Goal: Transaction & Acquisition: Purchase product/service

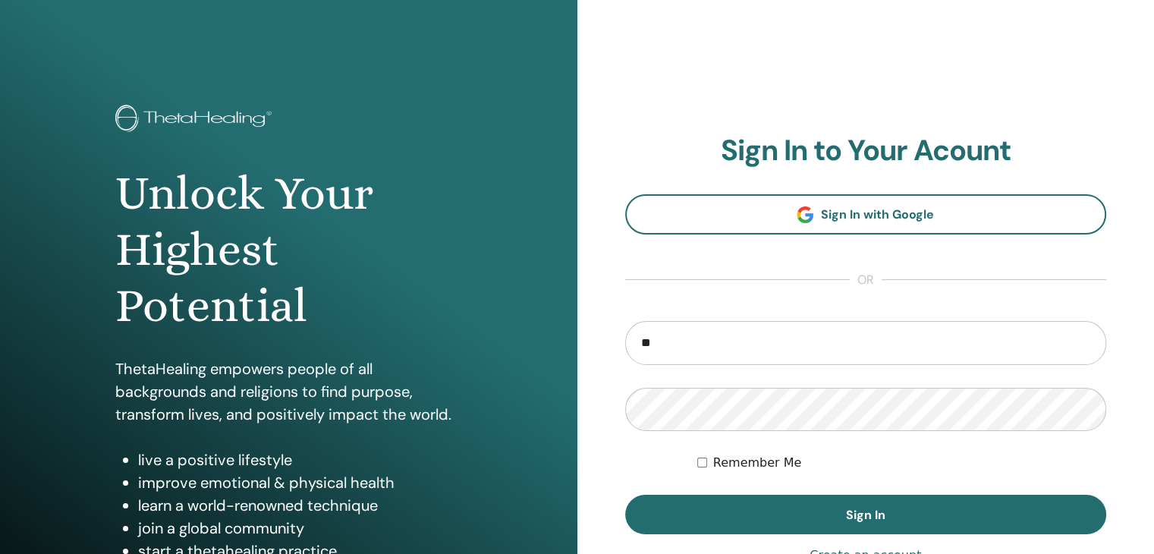
type input "*"
type input "**********"
click at [625, 495] on button "Sign In" at bounding box center [866, 514] width 482 height 39
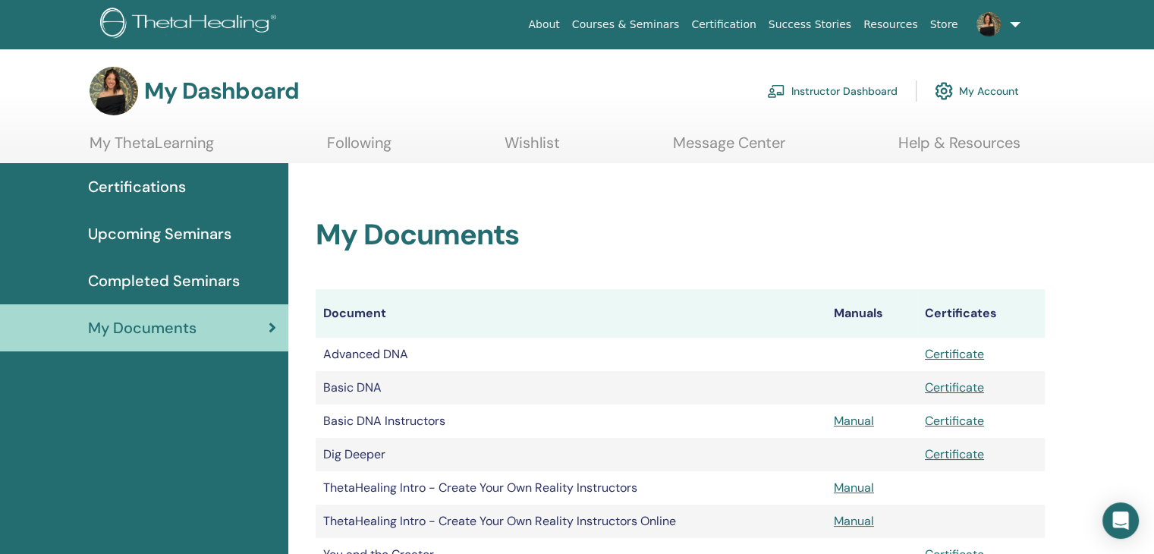
click at [218, 243] on span "Upcoming Seminars" at bounding box center [159, 233] width 143 height 23
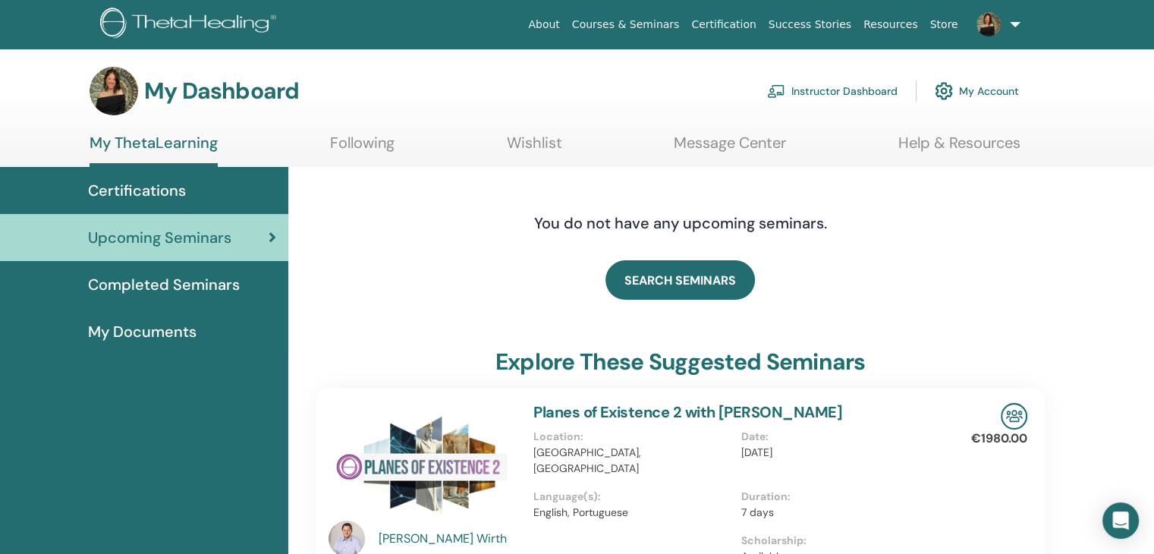
click at [191, 282] on span "Completed Seminars" at bounding box center [164, 284] width 152 height 23
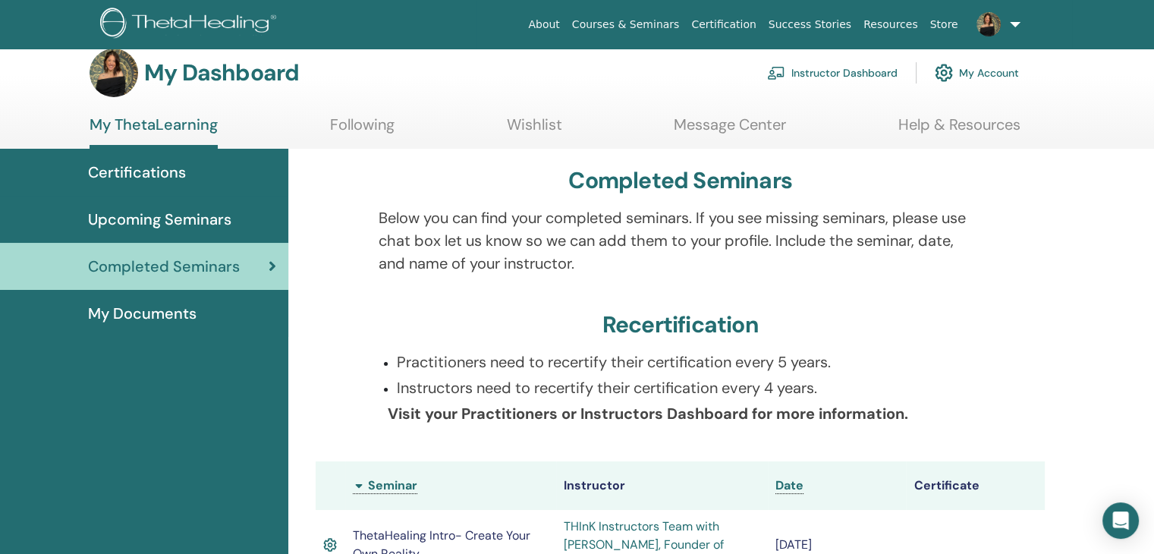
scroll to position [17, 0]
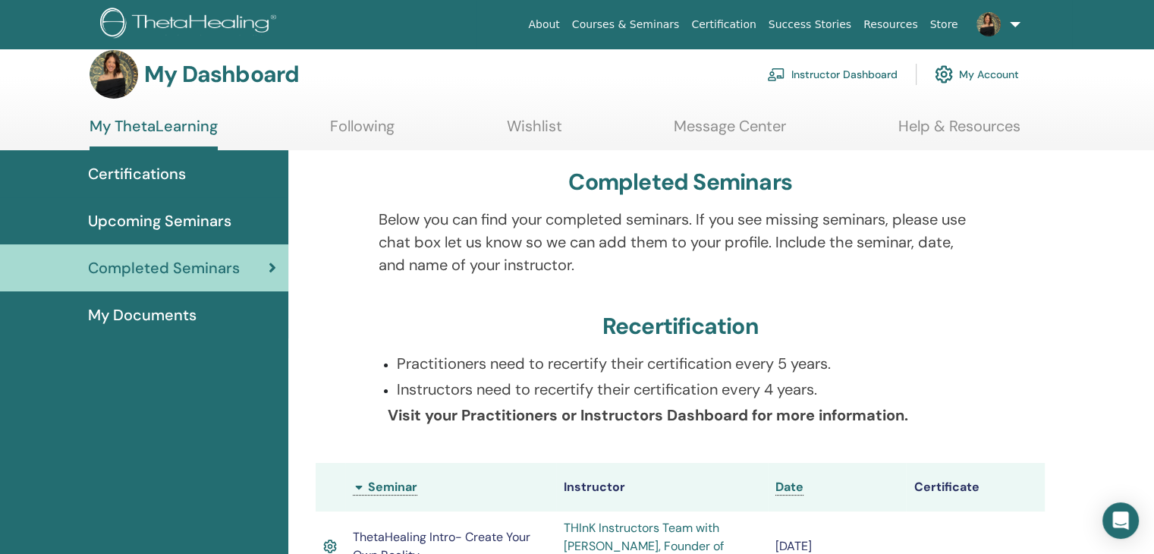
click at [179, 310] on span "My Documents" at bounding box center [142, 314] width 108 height 23
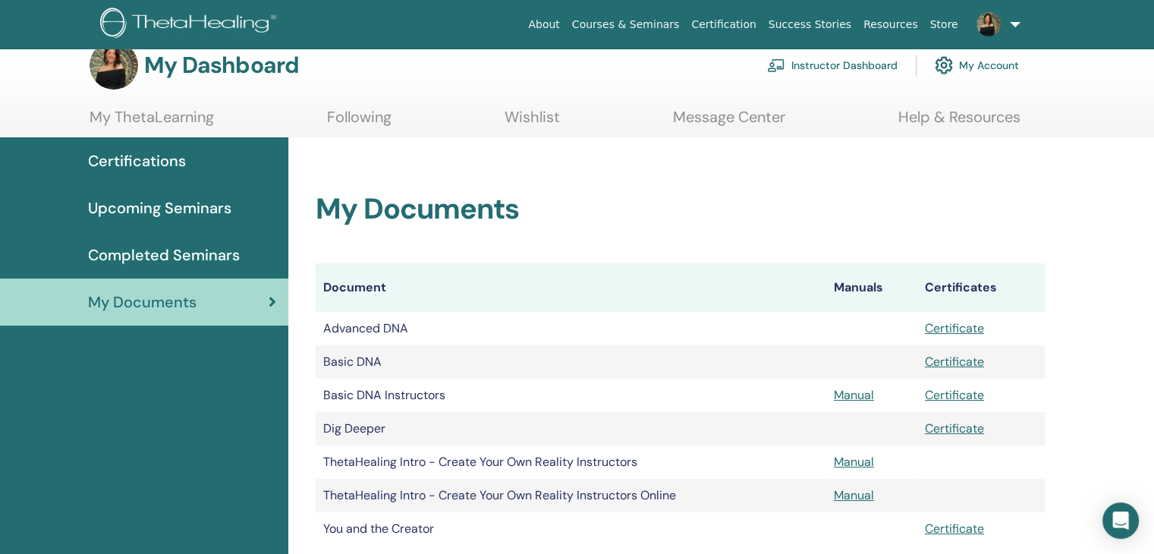
scroll to position [11, 0]
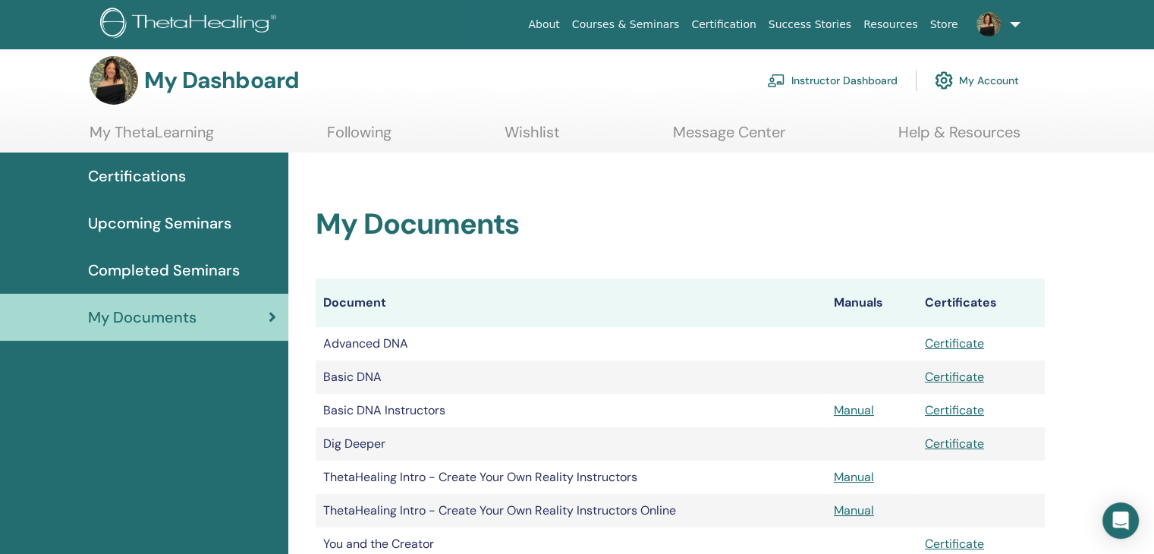
click at [815, 83] on link "Instructor Dashboard" at bounding box center [832, 80] width 130 height 33
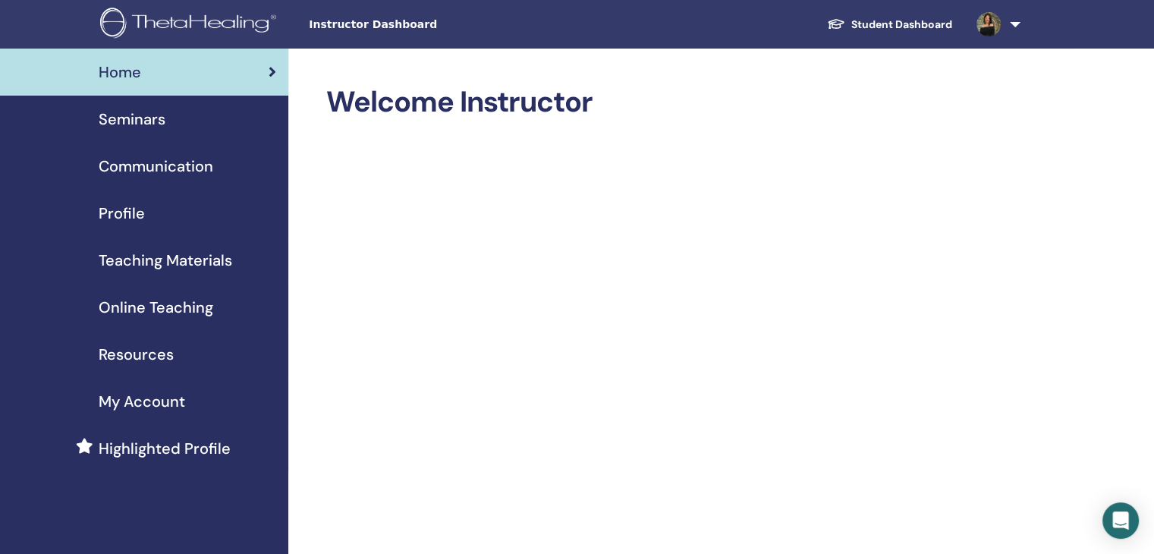
click at [168, 296] on span "Online Teaching" at bounding box center [156, 307] width 115 height 23
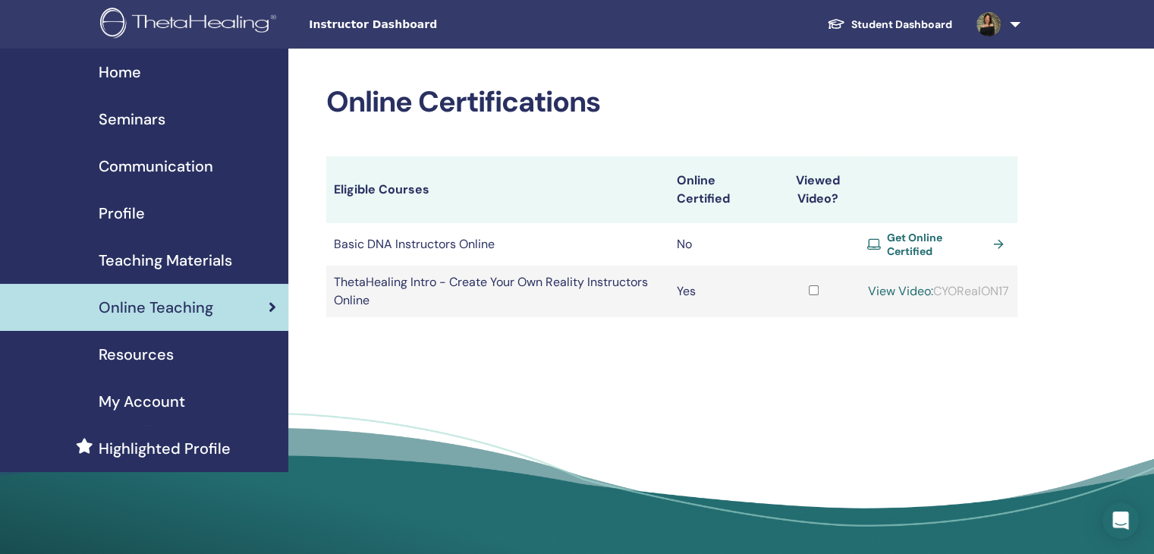
click at [953, 249] on span "Get Online Certified" at bounding box center [937, 244] width 100 height 27
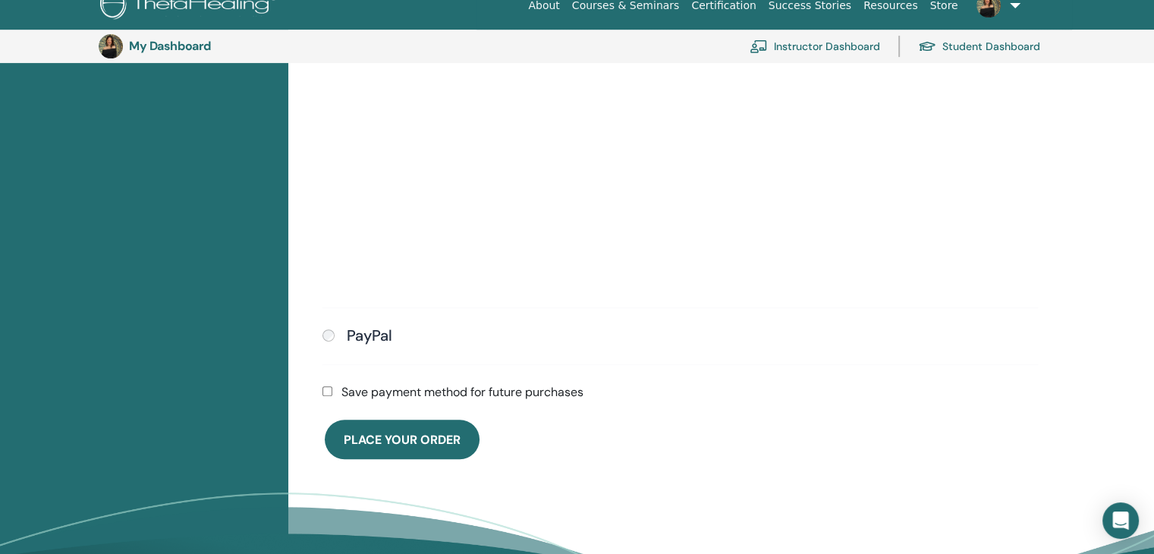
scroll to position [542, 0]
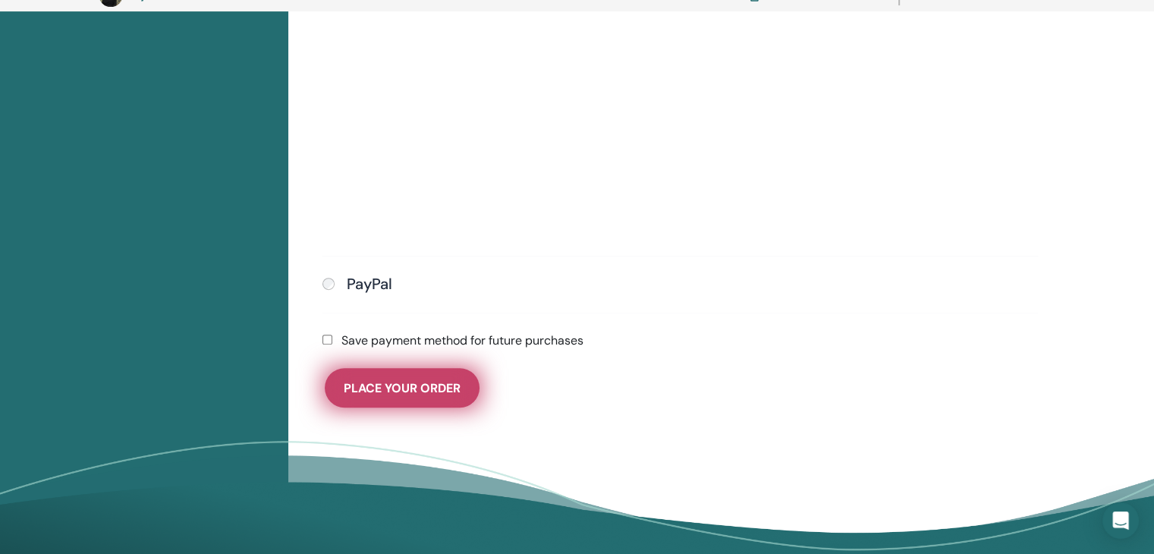
click at [427, 395] on button "Place Your Order" at bounding box center [402, 387] width 155 height 39
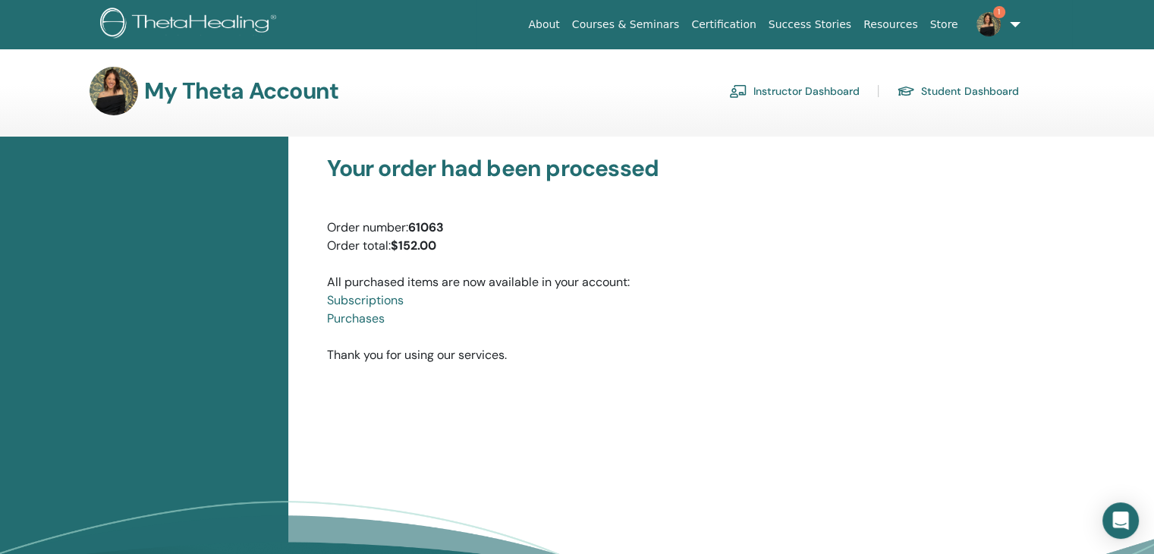
click at [392, 301] on link "Subscriptions" at bounding box center [365, 300] width 77 height 16
click at [784, 92] on link "Instructor Dashboard" at bounding box center [794, 91] width 130 height 24
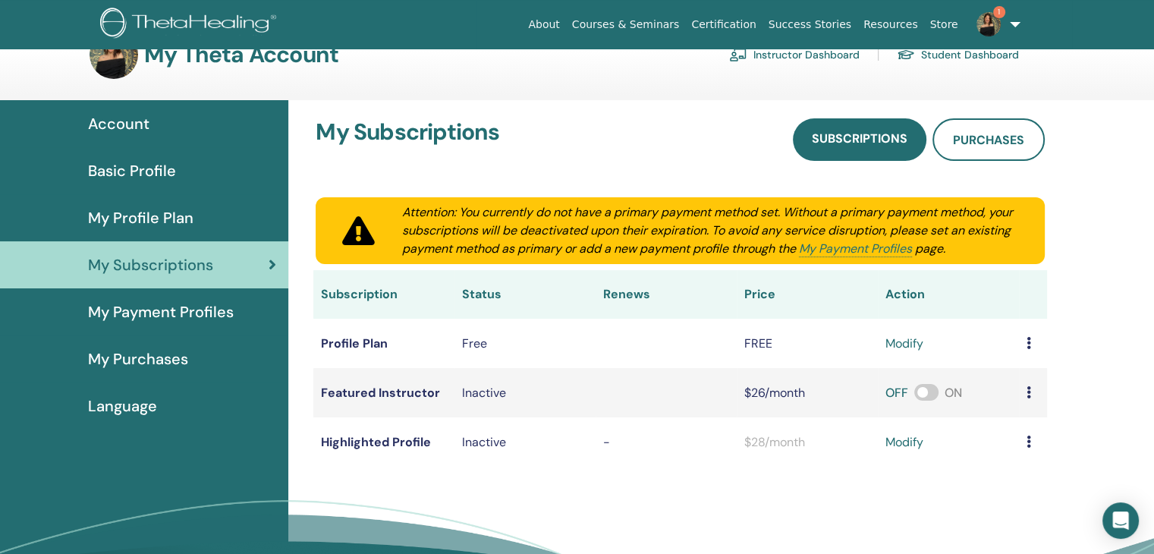
scroll to position [36, 0]
click at [159, 110] on link "Account" at bounding box center [144, 123] width 288 height 47
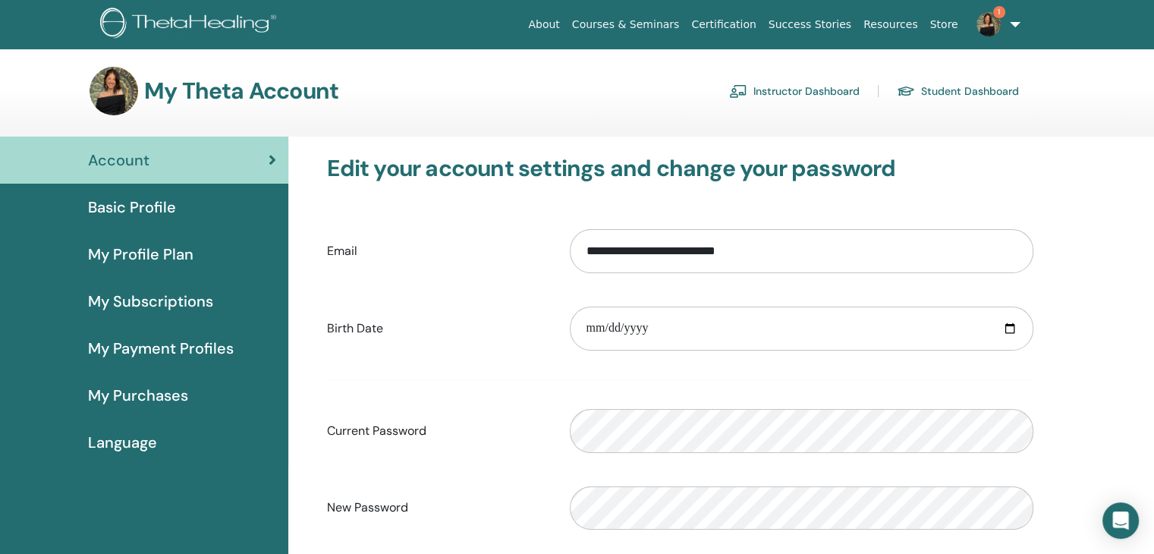
click at [994, 28] on img at bounding box center [988, 24] width 24 height 24
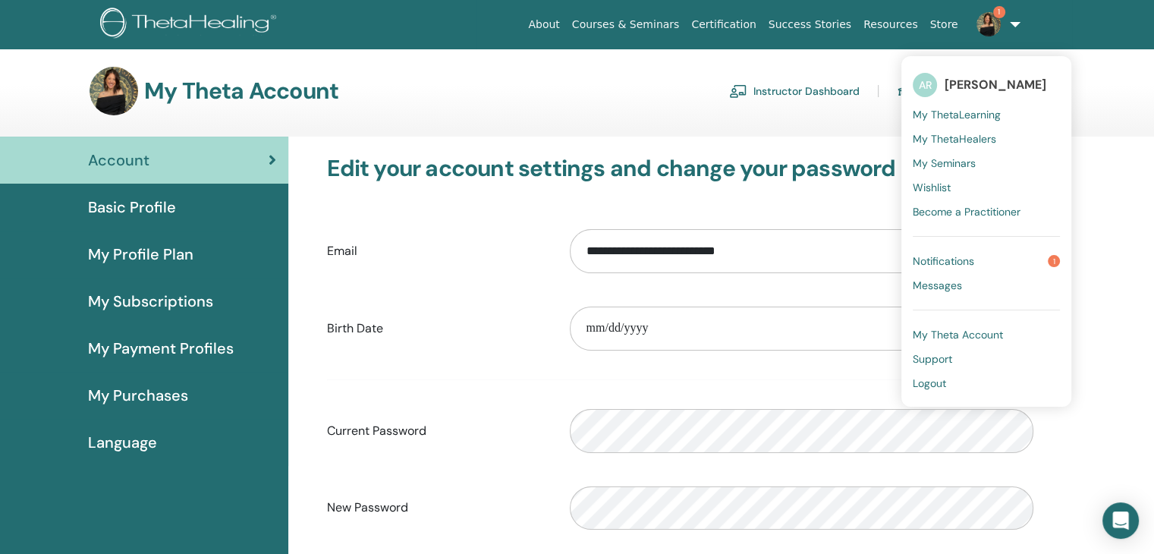
click at [969, 255] on span "Notifications" at bounding box center [943, 261] width 61 height 14
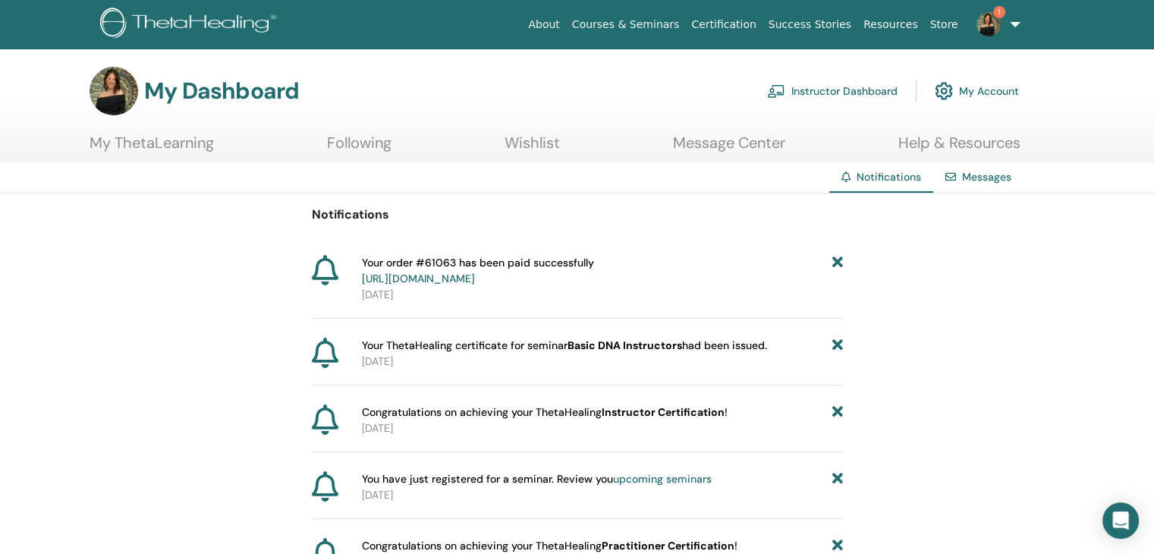
click at [475, 278] on link "[URL][DOMAIN_NAME]" at bounding box center [418, 279] width 113 height 14
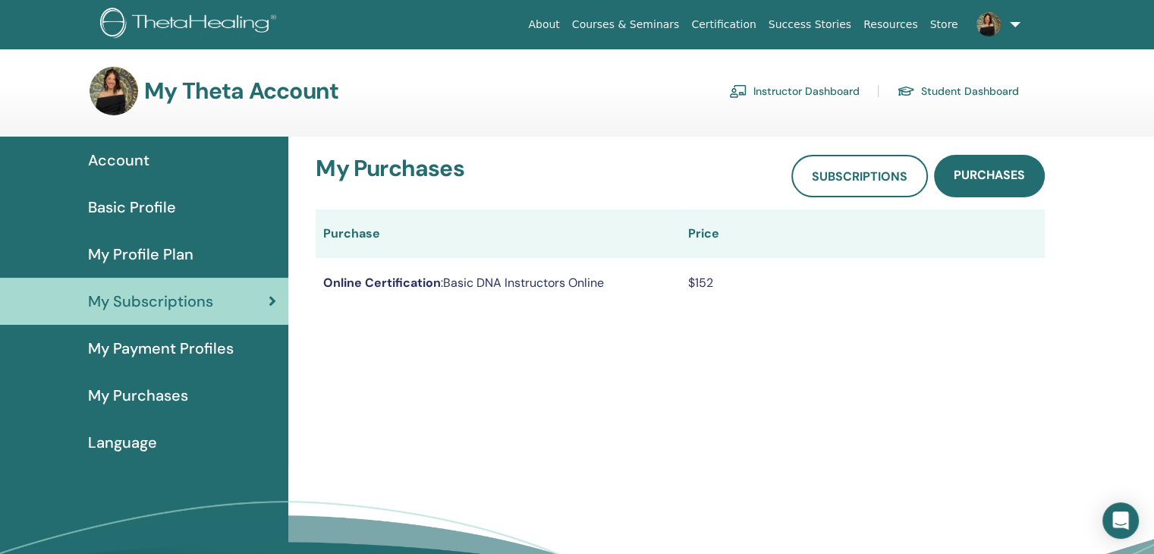
click at [185, 154] on div "Account" at bounding box center [144, 160] width 264 height 23
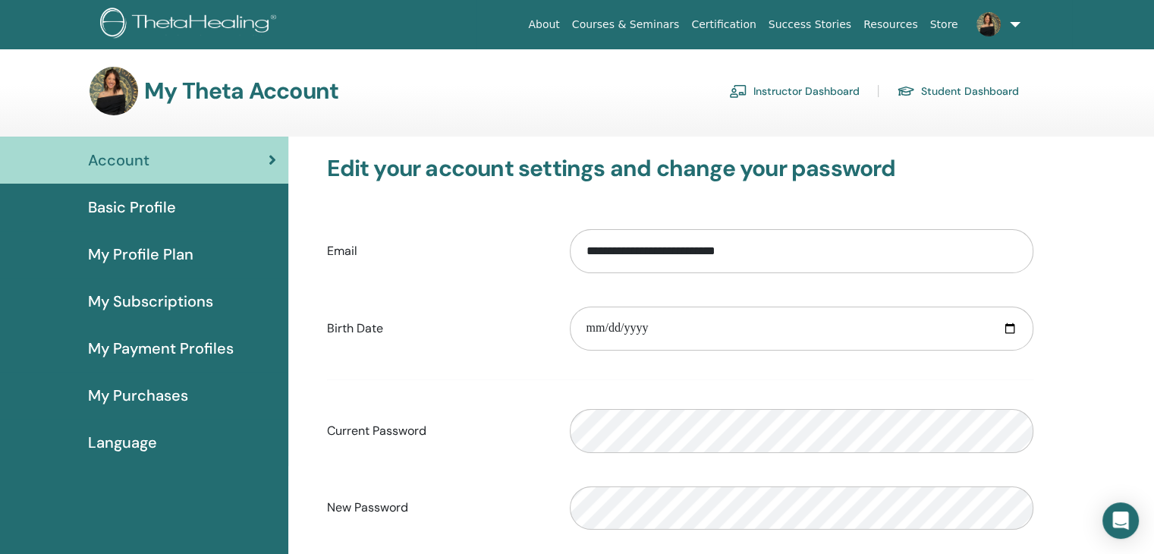
click at [776, 86] on link "Instructor Dashboard" at bounding box center [794, 91] width 130 height 24
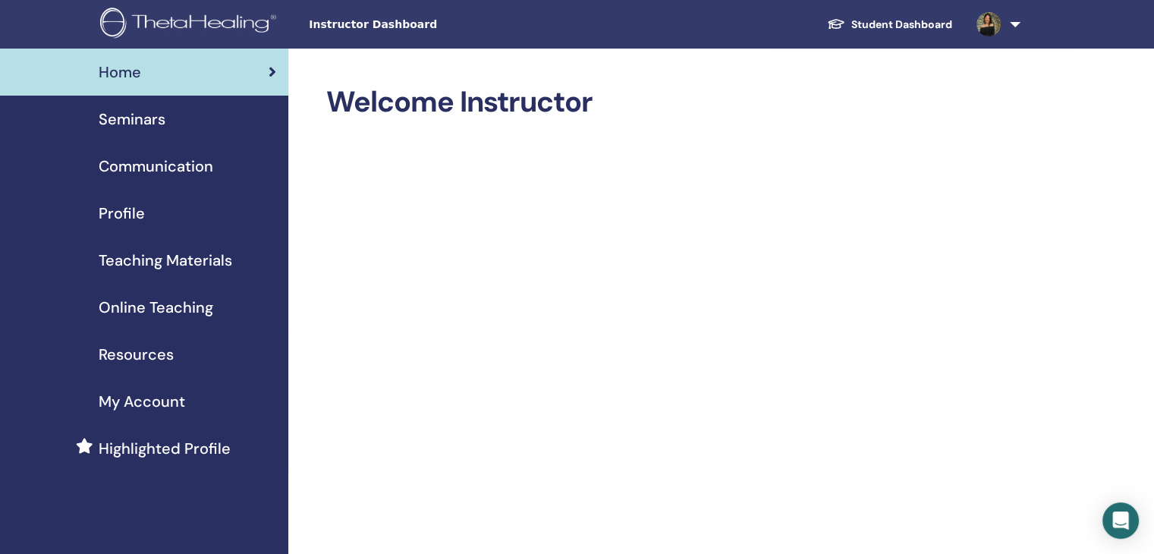
click at [215, 322] on link "Online Teaching" at bounding box center [144, 307] width 288 height 47
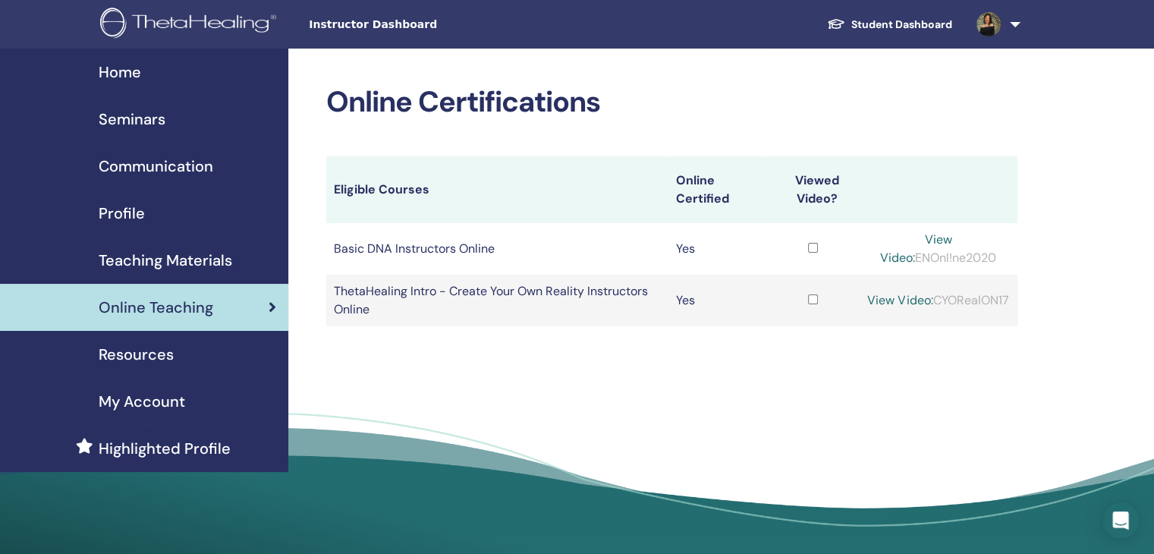
click at [932, 294] on link "View Video:" at bounding box center [899, 300] width 65 height 16
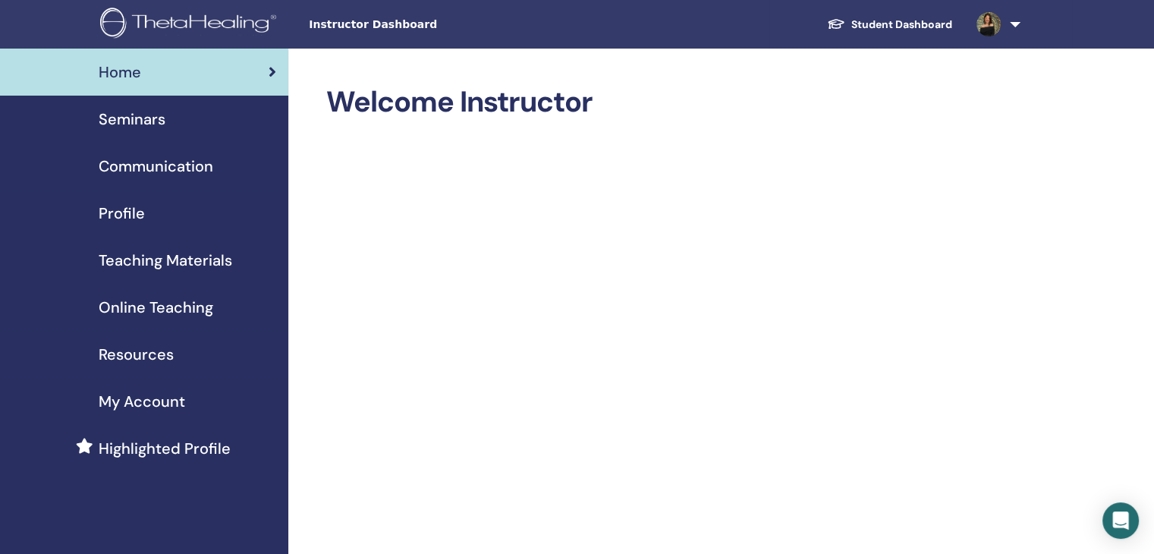
click at [194, 314] on span "Online Teaching" at bounding box center [156, 307] width 115 height 23
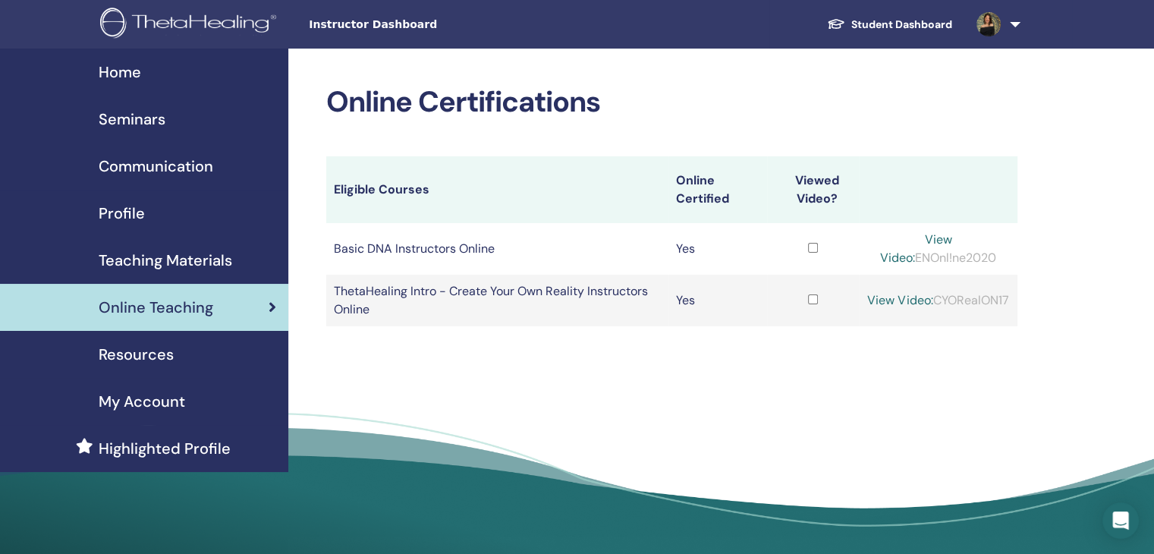
click at [943, 310] on div "View Video: CYORealON17" at bounding box center [937, 300] width 143 height 18
copy div "CYORealON17"
click at [923, 294] on link "View Video:" at bounding box center [899, 300] width 65 height 16
click at [929, 262] on div "View Video: ENOnl!ne2020" at bounding box center [937, 249] width 143 height 36
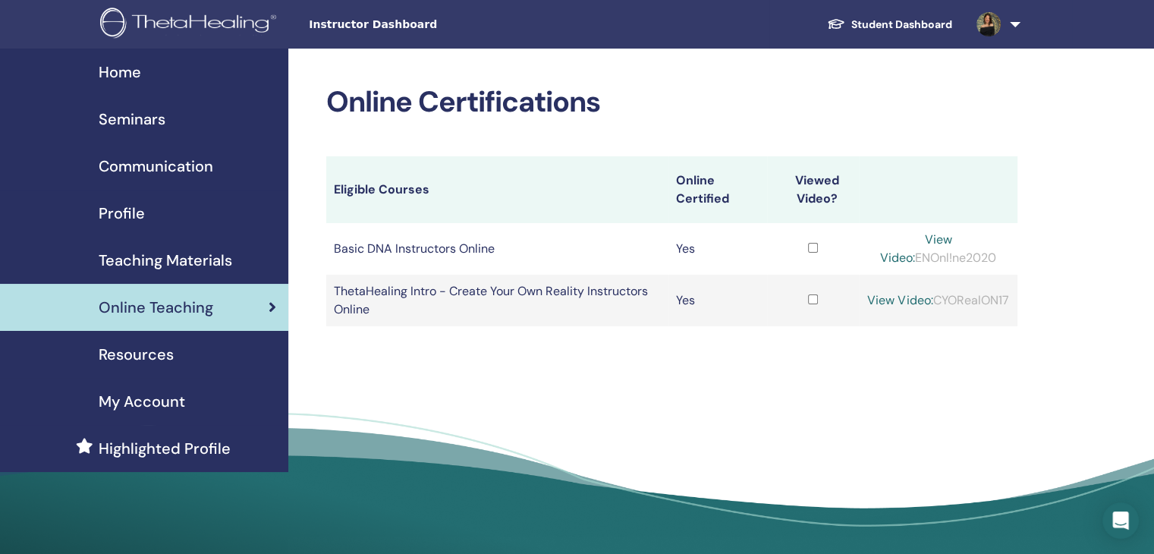
click at [929, 262] on div "View Video: ENOnl!ne2020" at bounding box center [937, 249] width 143 height 36
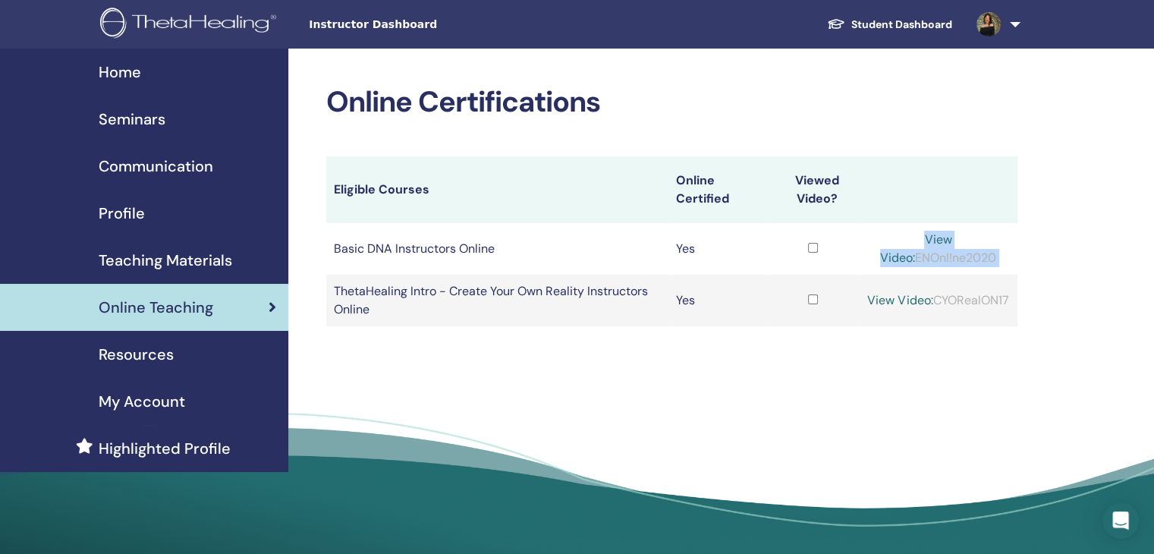
click at [907, 259] on div "View Video: ENOnl!ne2020" at bounding box center [937, 249] width 143 height 36
drag, startPoint x: 897, startPoint y: 259, endPoint x: 985, endPoint y: 265, distance: 88.2
click at [985, 265] on div "View Video: ENOnl!ne2020" at bounding box center [937, 249] width 143 height 36
copy div "ENOnl!ne2020"
click at [932, 239] on link "View Video:" at bounding box center [916, 248] width 72 height 34
